Goal: Find specific page/section: Find specific page/section

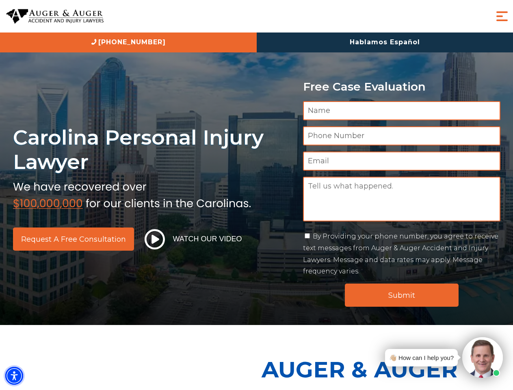
click at [14, 376] on img "Accessibility Menu" at bounding box center [14, 376] width 18 height 18
